Goal: Task Accomplishment & Management: Complete application form

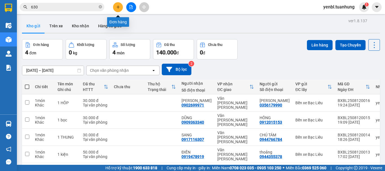
click at [118, 8] on icon "plus" at bounding box center [118, 7] width 4 height 4
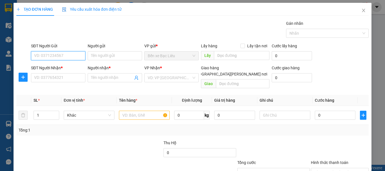
click at [65, 58] on input "SĐT Người Gửi" at bounding box center [58, 55] width 54 height 9
click at [64, 57] on input "SĐT Người Gửi" at bounding box center [58, 55] width 54 height 9
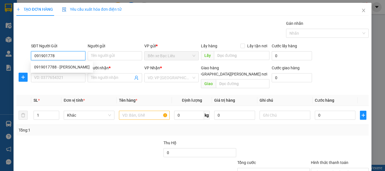
type input "0919017788"
click at [67, 65] on div "0919017788 - [PERSON_NAME]" at bounding box center [62, 67] width 56 height 6
type input "[PERSON_NAME]"
type input "0919017788"
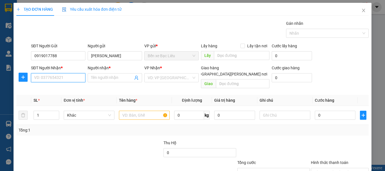
click at [65, 78] on input "SĐT Người Nhận *" at bounding box center [58, 77] width 54 height 9
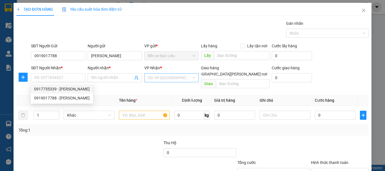
click at [154, 81] on input "search" at bounding box center [170, 78] width 44 height 8
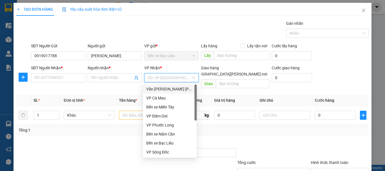
click at [175, 90] on div "Văn [PERSON_NAME] [PERSON_NAME]" at bounding box center [169, 89] width 47 height 6
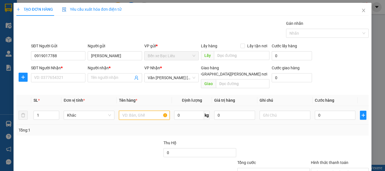
click at [143, 111] on input "text" at bounding box center [144, 115] width 51 height 9
type input "1 TÚI"
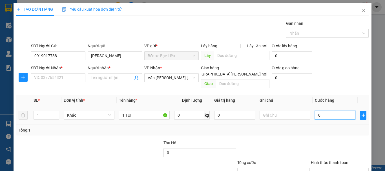
click at [325, 111] on input "0" at bounding box center [335, 115] width 41 height 9
type input "3"
type input "30"
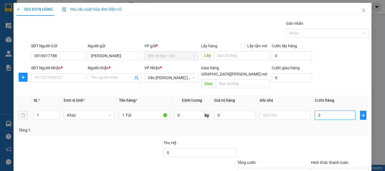
type input "30"
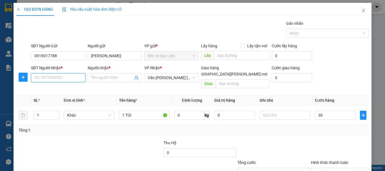
type input "30.000"
click at [57, 80] on input "SĐT Người Nhận *" at bounding box center [58, 77] width 54 height 9
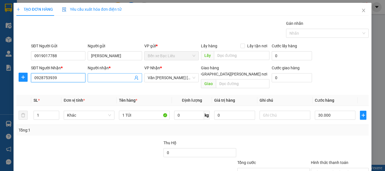
type input "0928753939"
click at [108, 79] on input "Người nhận *" at bounding box center [112, 78] width 42 height 6
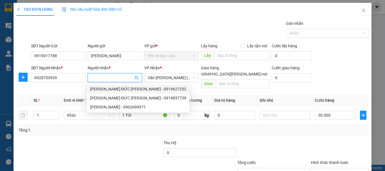
click at [109, 80] on input "Người nhận *" at bounding box center [112, 78] width 42 height 6
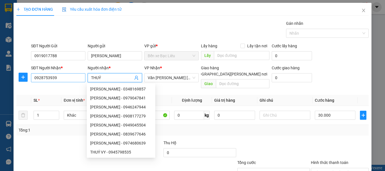
type input "THUÝ"
click at [67, 79] on input "0928753939" at bounding box center [58, 77] width 54 height 9
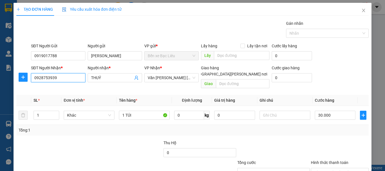
click at [58, 75] on input "0928753939" at bounding box center [58, 77] width 54 height 9
click at [58, 75] on input "0901433939" at bounding box center [58, 77] width 54 height 9
type input "0901433939"
click at [118, 79] on input "THUÝ" at bounding box center [112, 78] width 42 height 6
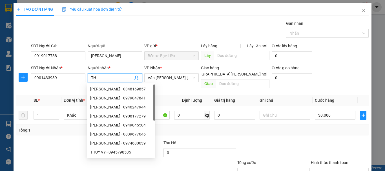
type input "T"
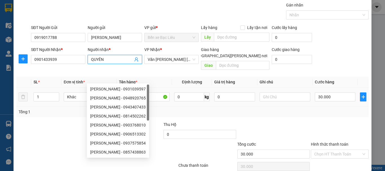
scroll to position [28, 0]
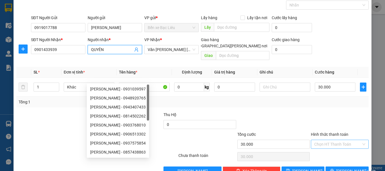
type input "QUYÊN"
click at [323, 140] on input "Hình thức thanh toán" at bounding box center [337, 144] width 47 height 8
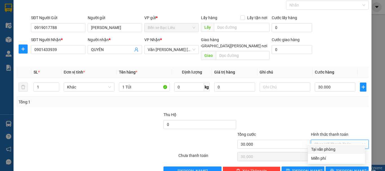
click at [326, 147] on div "Tại văn phòng" at bounding box center [336, 149] width 50 height 6
type input "0"
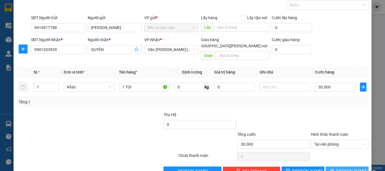
click at [352, 168] on span "[PERSON_NAME] và In" at bounding box center [355, 171] width 39 height 6
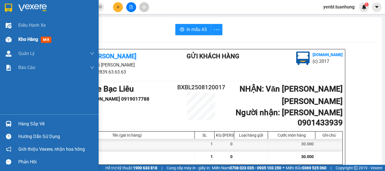
click at [37, 38] on span "Kho hàng" at bounding box center [28, 39] width 20 height 5
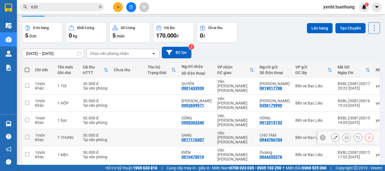
scroll to position [26, 0]
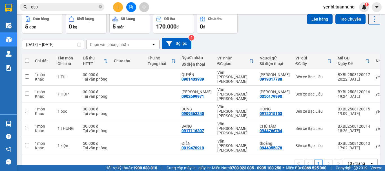
click at [30, 59] on th at bounding box center [27, 61] width 10 height 15
click at [27, 61] on span at bounding box center [27, 61] width 5 height 5
click at [27, 58] on input "checkbox" at bounding box center [27, 58] width 0 height 0
checkbox input "true"
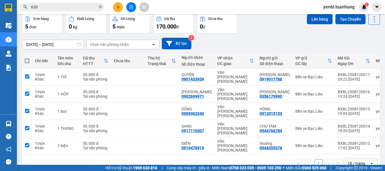
checkbox input "true"
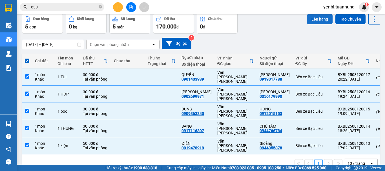
click at [311, 19] on button "Lên hàng" at bounding box center [320, 19] width 26 height 10
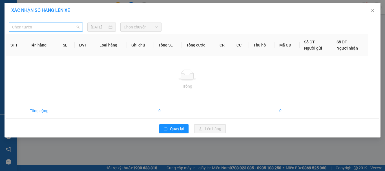
click at [69, 28] on span "Chọn tuyến" at bounding box center [45, 27] width 67 height 8
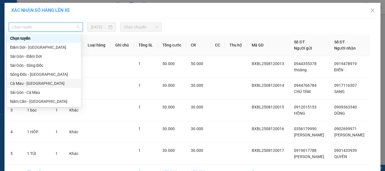
drag, startPoint x: 31, startPoint y: 83, endPoint x: 103, endPoint y: 48, distance: 80.3
click at [31, 83] on div "Cà Mau - [GEOGRAPHIC_DATA]" at bounding box center [43, 83] width 67 height 6
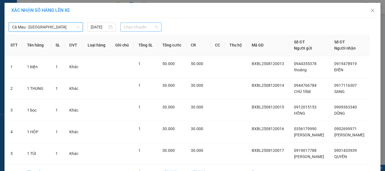
click at [136, 27] on span "Chọn chuyến" at bounding box center [141, 27] width 35 height 8
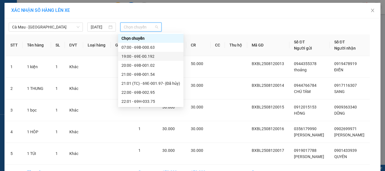
click at [147, 59] on div "19:00 - 69E-00.192" at bounding box center [151, 56] width 59 height 6
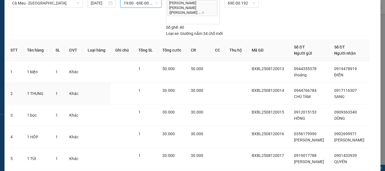
scroll to position [47, 0]
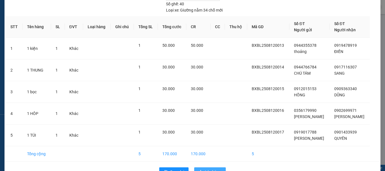
drag, startPoint x: 205, startPoint y: 153, endPoint x: 208, endPoint y: 149, distance: 4.5
click at [206, 169] on span "Lên hàng" at bounding box center [213, 172] width 16 height 6
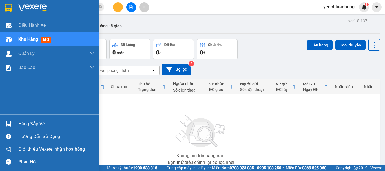
drag, startPoint x: 14, startPoint y: 121, endPoint x: 25, endPoint y: 118, distance: 11.9
click at [14, 121] on div "Hàng sắp về" at bounding box center [49, 124] width 99 height 13
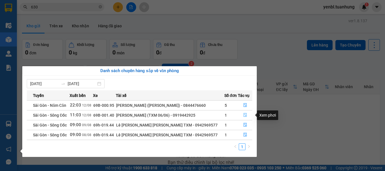
click at [243, 115] on icon "file-done" at bounding box center [245, 115] width 4 height 4
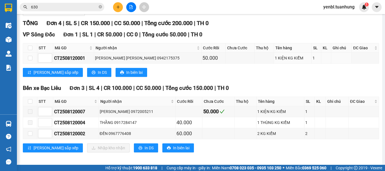
scroll to position [84, 0]
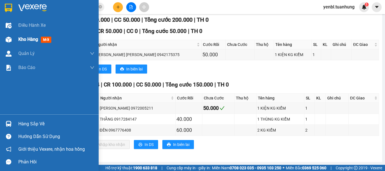
click at [17, 39] on div "Kho hàng mới" at bounding box center [49, 39] width 99 height 14
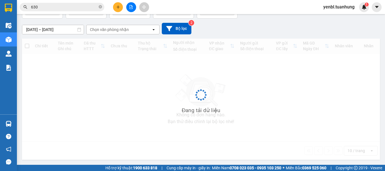
scroll to position [41, 0]
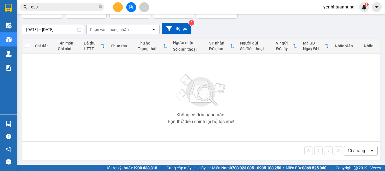
click at [114, 5] on button at bounding box center [118, 7] width 10 height 10
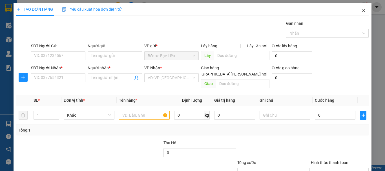
click at [361, 12] on icon "close" at bounding box center [363, 10] width 5 height 5
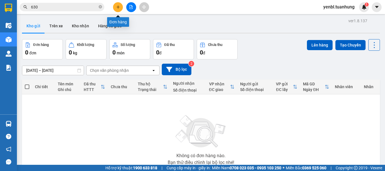
click at [117, 6] on icon "plus" at bounding box center [118, 7] width 4 height 4
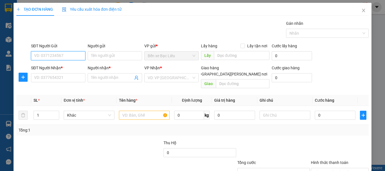
click at [52, 52] on input "SĐT Người Gửi" at bounding box center [58, 55] width 54 height 9
click at [57, 54] on input "SĐT Người Gửi" at bounding box center [58, 55] width 54 height 9
click at [47, 53] on input "094877394" at bounding box center [58, 55] width 54 height 9
type input "0948773394"
click at [54, 66] on div "0948773394 - LỆ" at bounding box center [57, 67] width 47 height 6
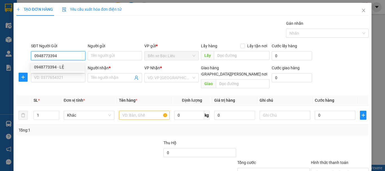
type input "LỆ"
type input "0948773394"
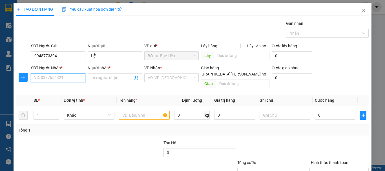
click at [50, 81] on input "SĐT Người Nhận *" at bounding box center [58, 77] width 54 height 9
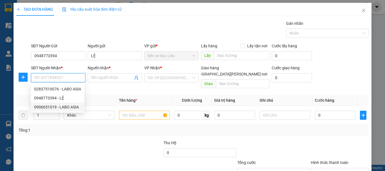
click at [61, 107] on div "0906651019 - LABO ASIA" at bounding box center [57, 107] width 47 height 6
type input "0906651019"
type input "LABO ASIA"
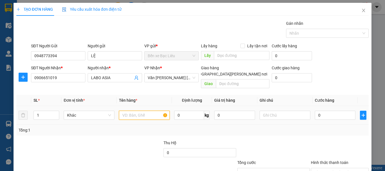
click at [134, 111] on input "text" at bounding box center [144, 115] width 51 height 9
type input "1 HÔP"
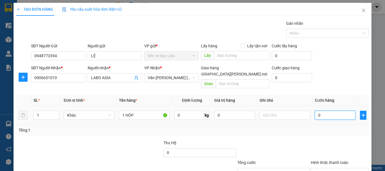
click at [339, 111] on input "0" at bounding box center [335, 115] width 41 height 9
type input "3"
type input "30"
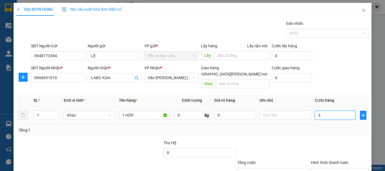
type input "30"
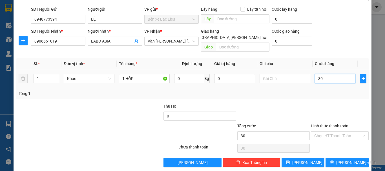
scroll to position [38, 0]
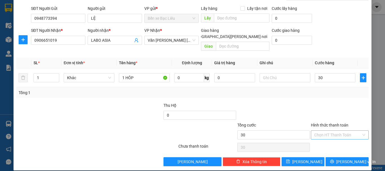
type input "30.000"
click at [327, 131] on input "Hình thức thanh toán" at bounding box center [337, 135] width 47 height 8
click at [324, 139] on div "Tại văn phòng" at bounding box center [336, 140] width 50 height 6
type input "0"
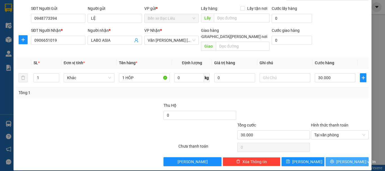
click at [337, 157] on button "[PERSON_NAME] và In" at bounding box center [347, 161] width 43 height 9
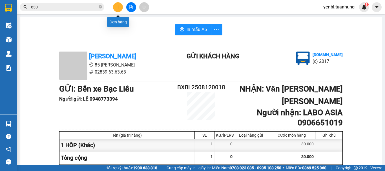
click at [123, 8] on div at bounding box center [131, 7] width 42 height 10
click at [121, 6] on button at bounding box center [118, 7] width 10 height 10
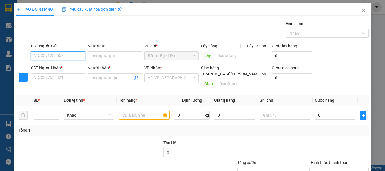
click at [62, 56] on input "SĐT Người Gửi" at bounding box center [58, 55] width 54 height 9
click at [60, 65] on div "0945795268 - [PERSON_NAME]" at bounding box center [62, 67] width 56 height 6
type input "0945795268"
type input "[PERSON_NAME]"
type input "0945795268"
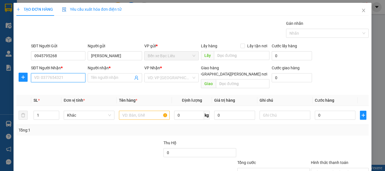
click at [63, 80] on input "SĐT Người Nhận *" at bounding box center [58, 77] width 54 height 9
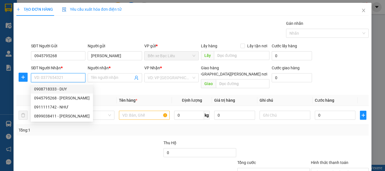
click at [65, 87] on div "0908718333 - DUY" at bounding box center [62, 89] width 56 height 6
type input "0908718333"
type input "DUY"
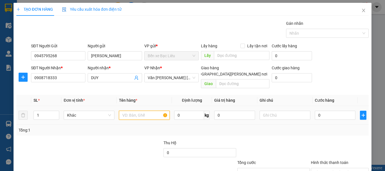
click at [129, 112] on input "text" at bounding box center [144, 115] width 51 height 9
type input "1 HÔP"
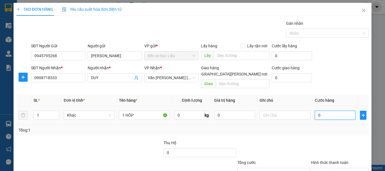
click at [331, 111] on input "0" at bounding box center [335, 115] width 41 height 9
type input "3"
type input "30"
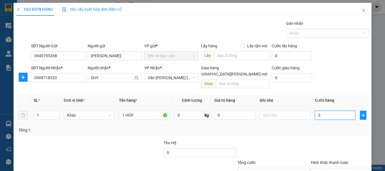
type input "30"
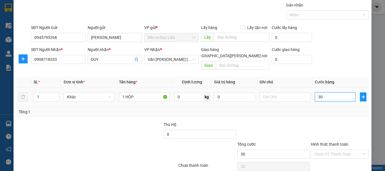
scroll to position [28, 0]
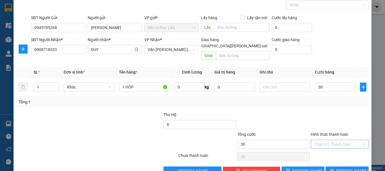
type input "30.000"
click at [325, 140] on input "Hình thức thanh toán" at bounding box center [337, 144] width 47 height 8
click at [332, 153] on div "Tại văn phòng" at bounding box center [336, 149] width 57 height 9
type input "0"
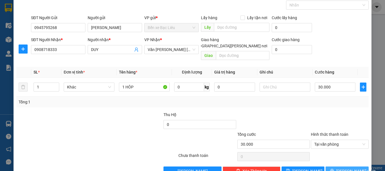
click at [338, 167] on button "[PERSON_NAME] và In" at bounding box center [347, 171] width 43 height 9
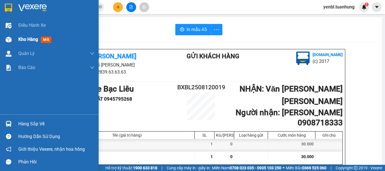
click at [26, 38] on span "Kho hàng" at bounding box center [28, 39] width 20 height 5
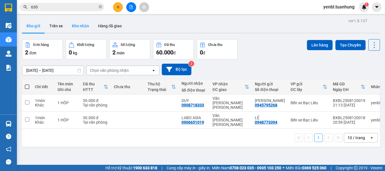
click at [75, 26] on button "Kho nhận" at bounding box center [80, 26] width 26 height 14
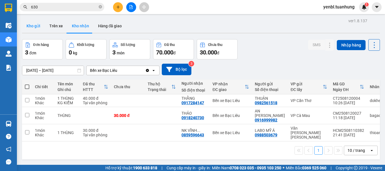
click at [30, 26] on button "Kho gửi" at bounding box center [33, 26] width 23 height 14
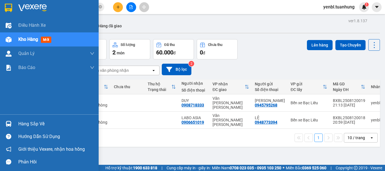
click at [21, 128] on div "Hàng sắp về" at bounding box center [56, 124] width 76 height 8
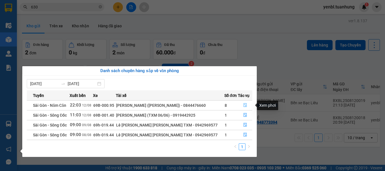
click at [246, 106] on icon "file-done" at bounding box center [245, 105] width 4 height 4
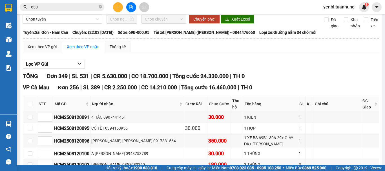
scroll to position [282, 0]
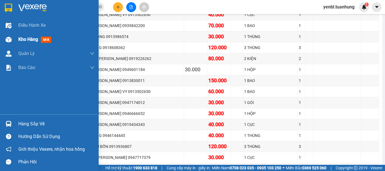
click at [27, 37] on span "Kho hàng" at bounding box center [28, 39] width 20 height 5
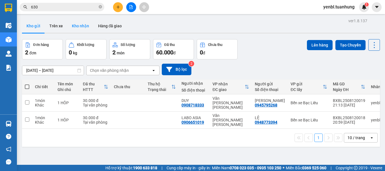
click at [78, 23] on button "Kho nhận" at bounding box center [80, 26] width 26 height 14
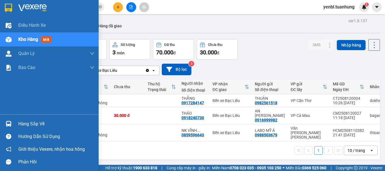
click at [19, 122] on div "Hàng sắp về" at bounding box center [56, 124] width 76 height 8
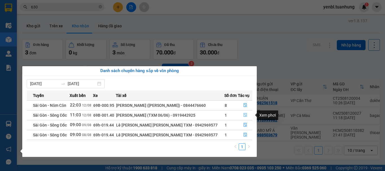
click at [245, 115] on icon "file-done" at bounding box center [245, 115] width 3 height 4
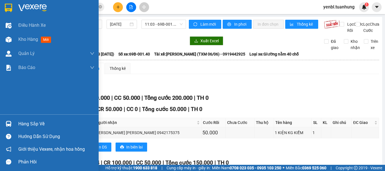
click at [17, 123] on div "Hàng sắp về" at bounding box center [49, 124] width 99 height 13
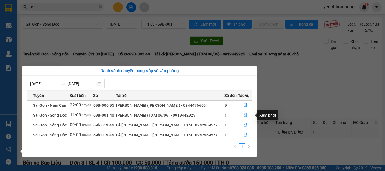
click at [244, 114] on icon "file-done" at bounding box center [245, 115] width 3 height 4
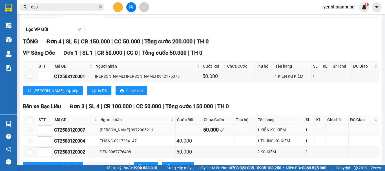
scroll to position [84, 0]
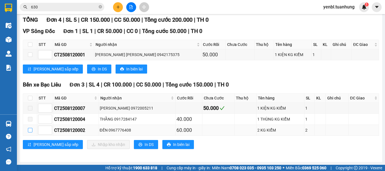
click at [31, 132] on input "checkbox" at bounding box center [30, 130] width 5 height 5
checkbox input "true"
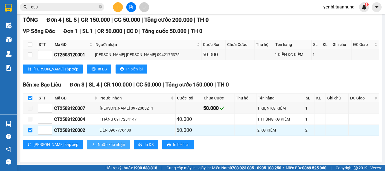
click at [98, 146] on span "Nhập kho nhận" at bounding box center [111, 145] width 27 height 6
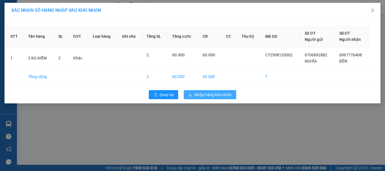
click at [201, 93] on span "Nhập hàng kho nhận" at bounding box center [213, 95] width 37 height 6
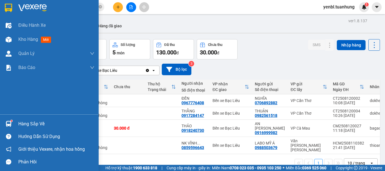
click at [40, 125] on div "Hàng sắp về" at bounding box center [56, 124] width 76 height 8
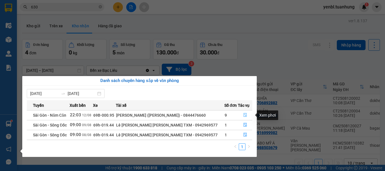
click at [247, 116] on button "button" at bounding box center [245, 115] width 14 height 9
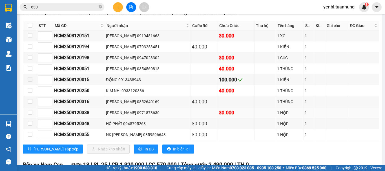
scroll to position [3835, 0]
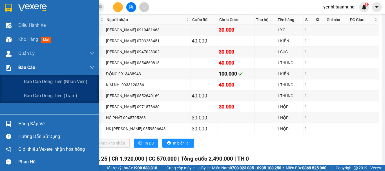
click at [25, 67] on span "Báo cáo" at bounding box center [26, 67] width 17 height 7
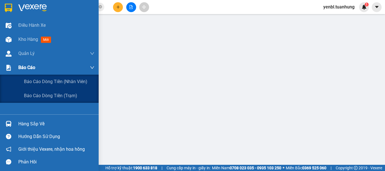
click at [35, 68] on span "Báo cáo" at bounding box center [26, 67] width 17 height 7
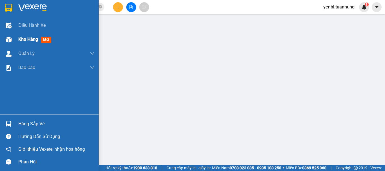
click at [17, 40] on div "Kho hàng mới" at bounding box center [49, 39] width 99 height 14
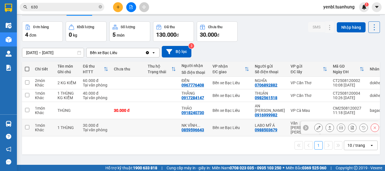
scroll to position [26, 0]
